Goal: Transaction & Acquisition: Subscribe to service/newsletter

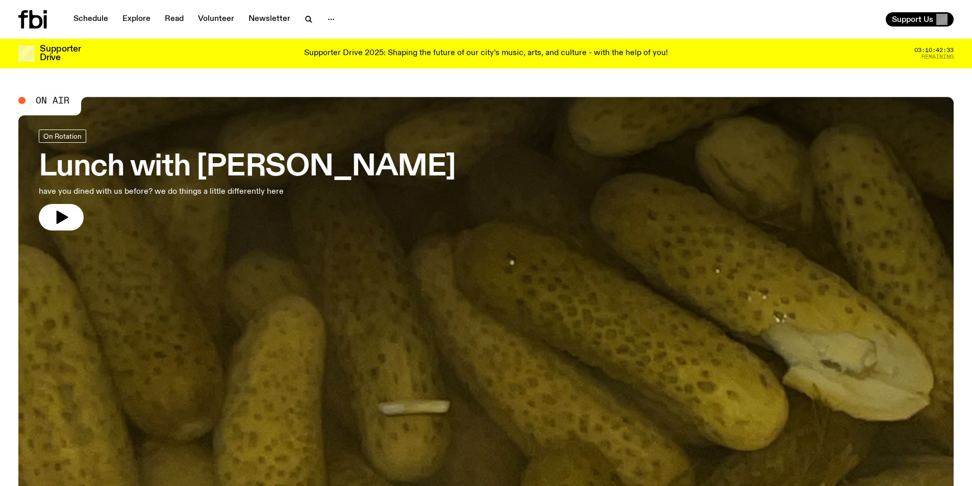
click at [503, 44] on div "Supporter Drive Supporter Drive 2025: Shaping the future of our city’s music, a…" at bounding box center [485, 54] width 935 height 30
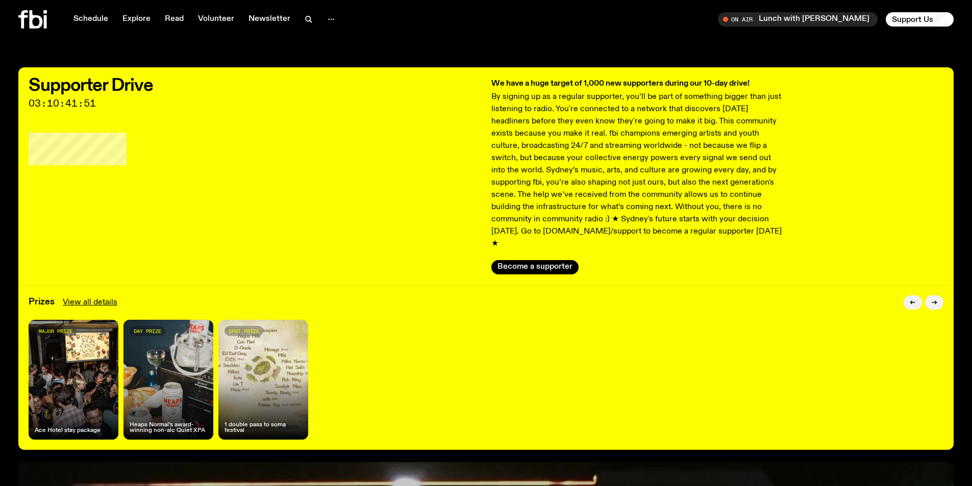
click at [943, 295] on div at bounding box center [923, 302] width 40 height 14
click at [940, 295] on button "button" at bounding box center [934, 302] width 18 height 14
click at [77, 296] on link "View all details" at bounding box center [90, 302] width 55 height 12
